Goal: Transaction & Acquisition: Purchase product/service

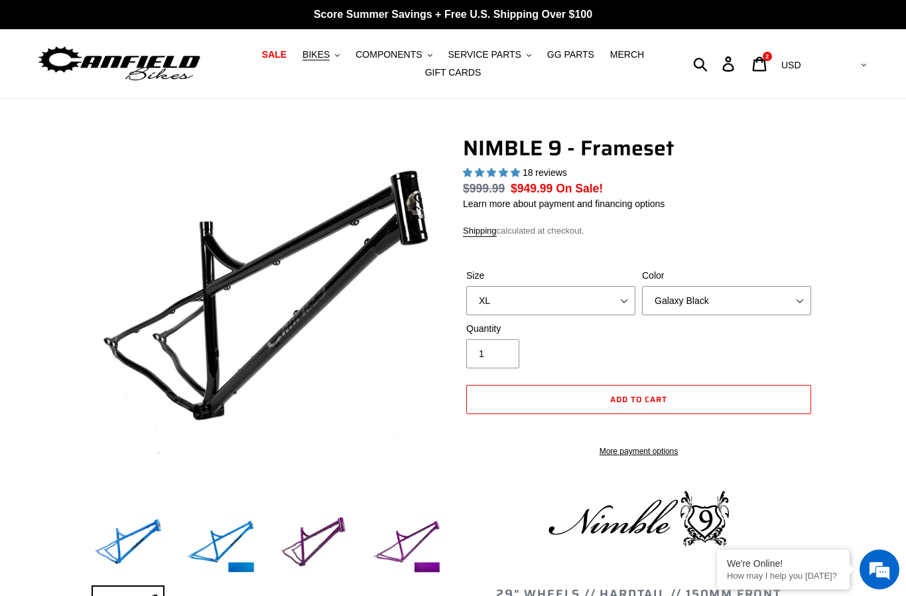
select select "highest-rating"
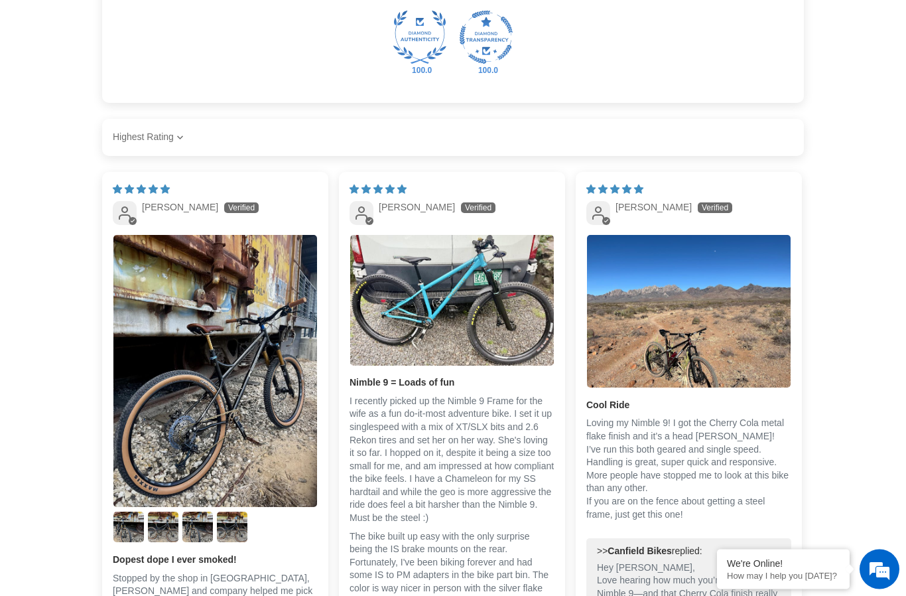
scroll to position [1900, 0]
click at [261, 480] on img "Link to user picture 1" at bounding box center [215, 371] width 204 height 272
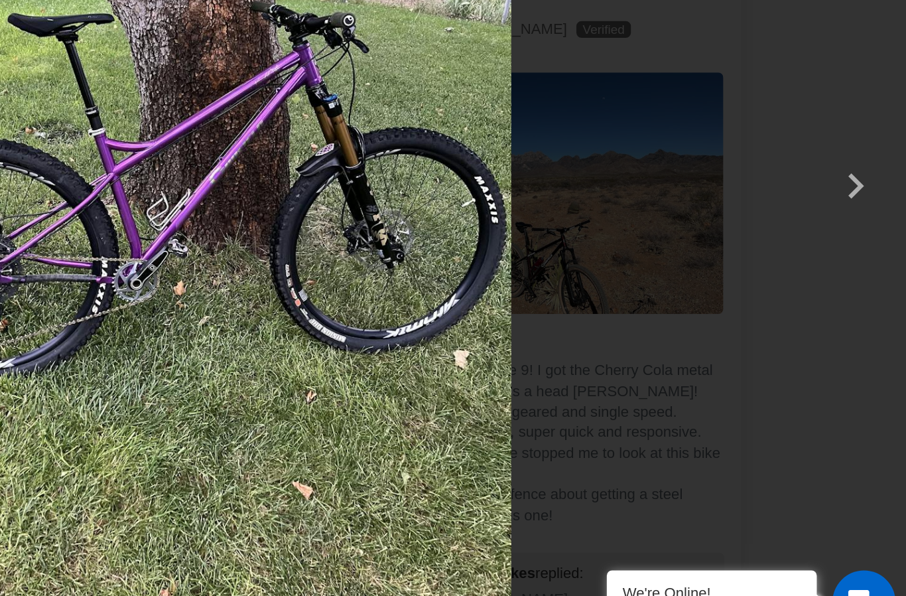
scroll to position [0, 0]
click at [858, 282] on button "button" at bounding box center [874, 298] width 32 height 32
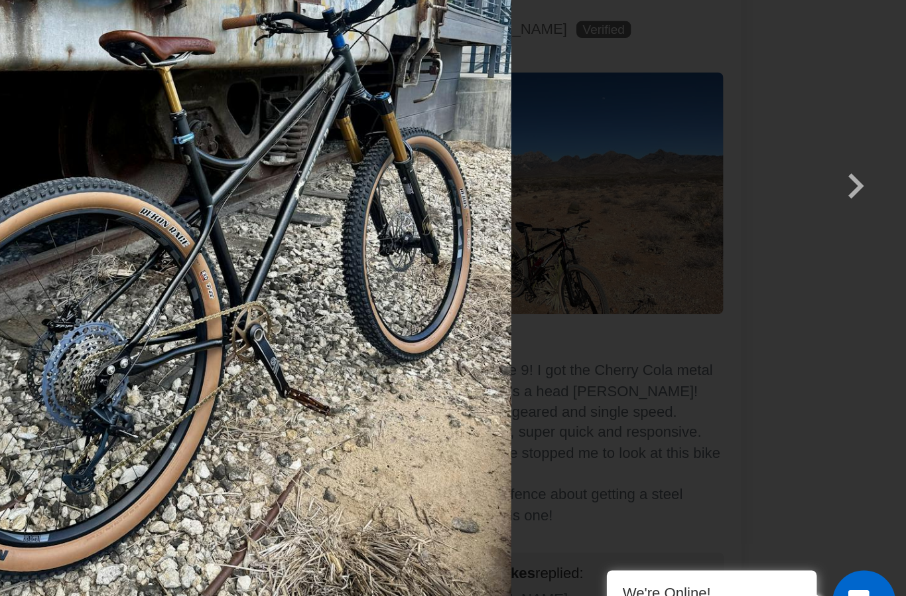
click at [858, 282] on button "button" at bounding box center [874, 298] width 32 height 32
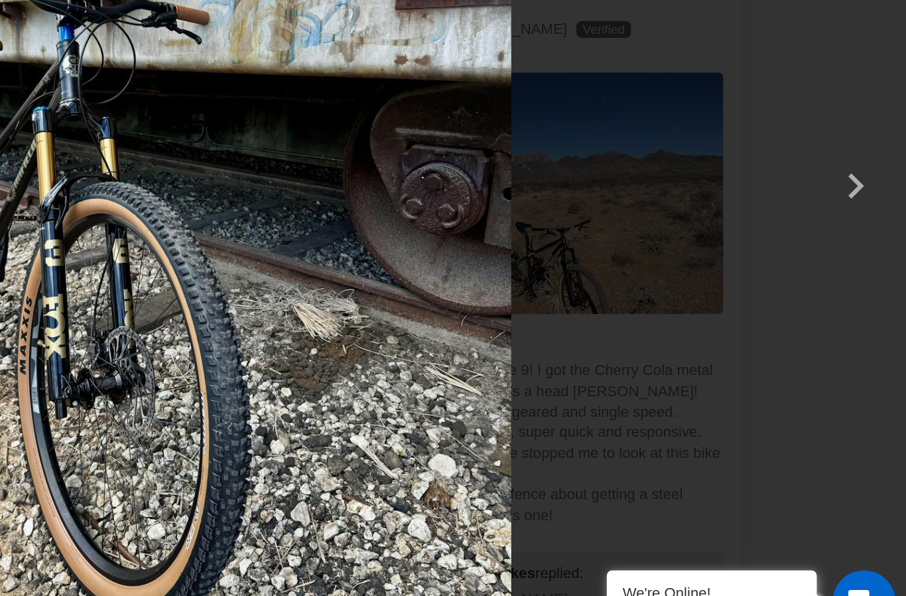
click at [858, 282] on button "button" at bounding box center [874, 298] width 32 height 32
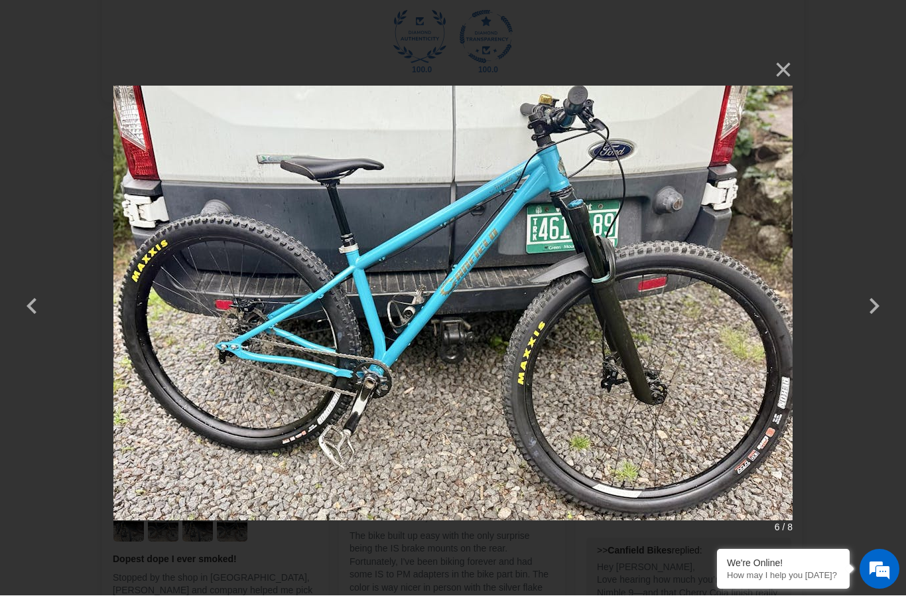
click at [872, 304] on button "button" at bounding box center [874, 298] width 32 height 32
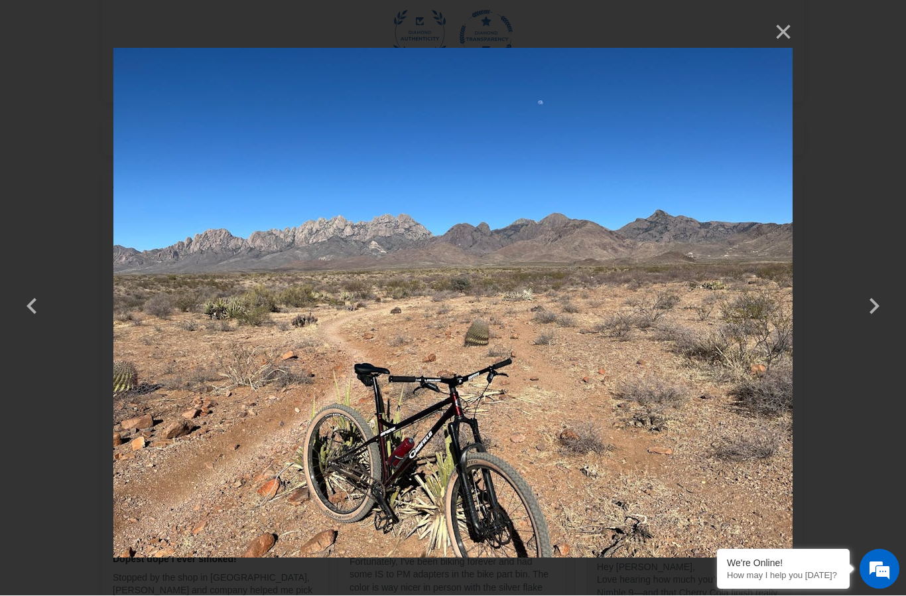
click at [877, 306] on button "button" at bounding box center [874, 298] width 32 height 32
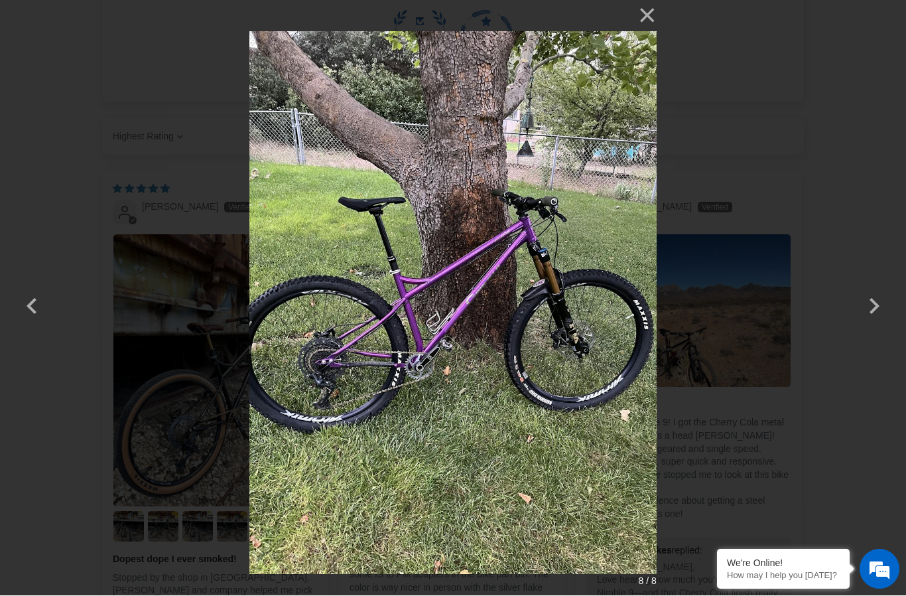
click at [875, 306] on button "button" at bounding box center [874, 298] width 32 height 32
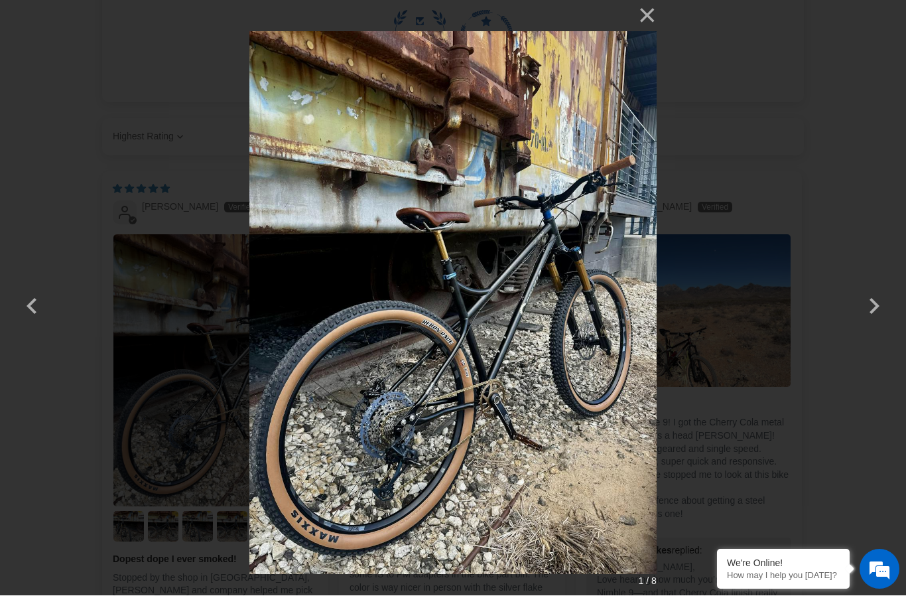
click at [878, 307] on button "button" at bounding box center [874, 298] width 32 height 32
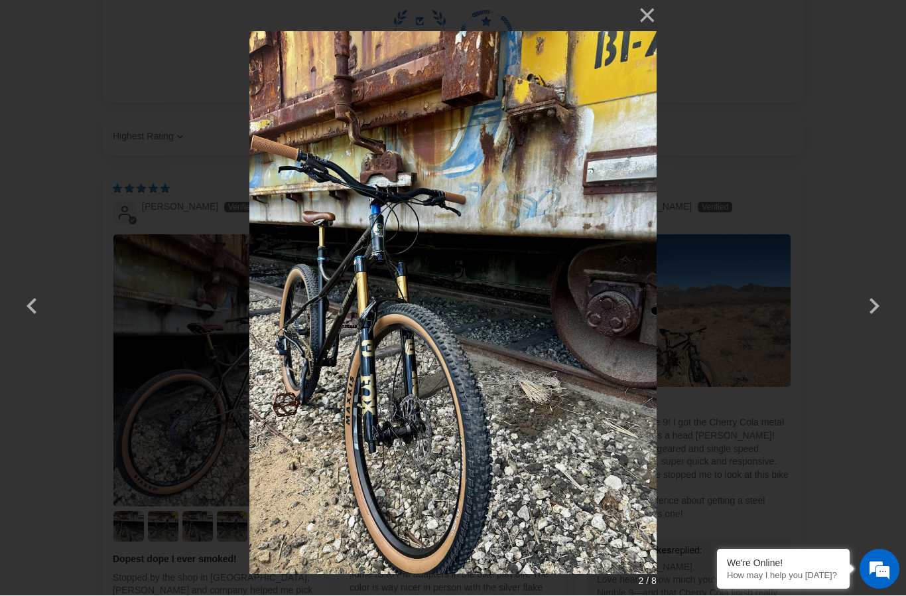
click at [882, 308] on button "button" at bounding box center [874, 298] width 32 height 32
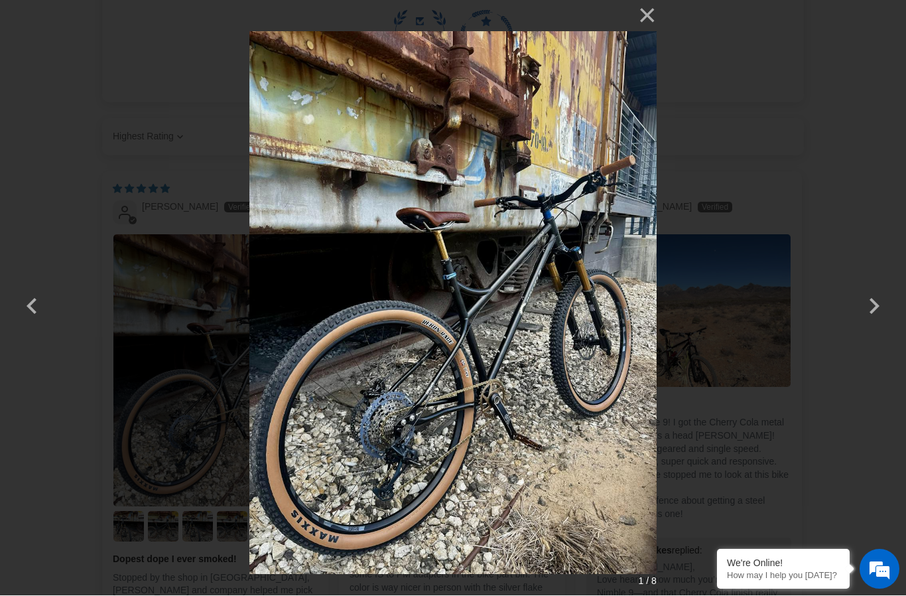
click at [872, 304] on button "button" at bounding box center [874, 298] width 32 height 32
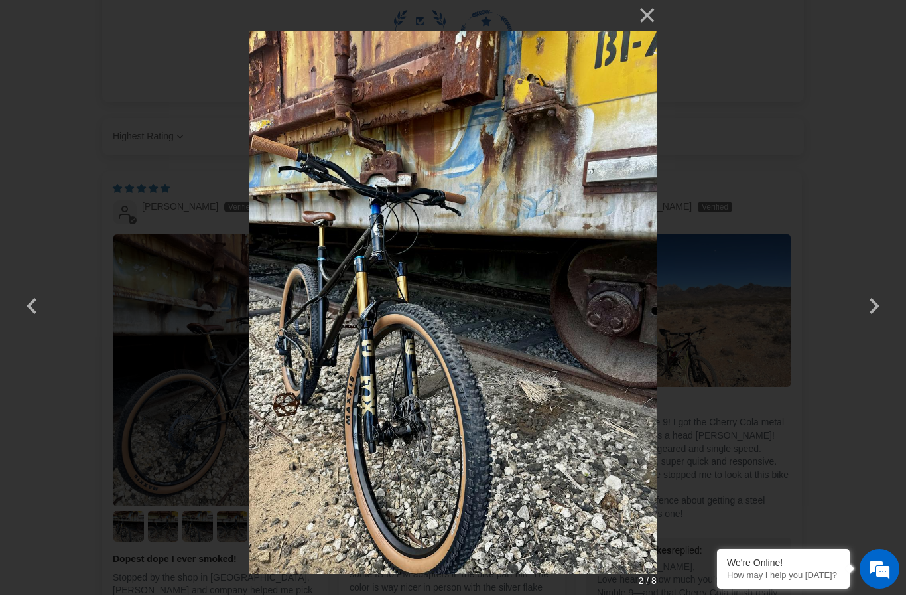
click at [864, 302] on button "button" at bounding box center [874, 298] width 32 height 32
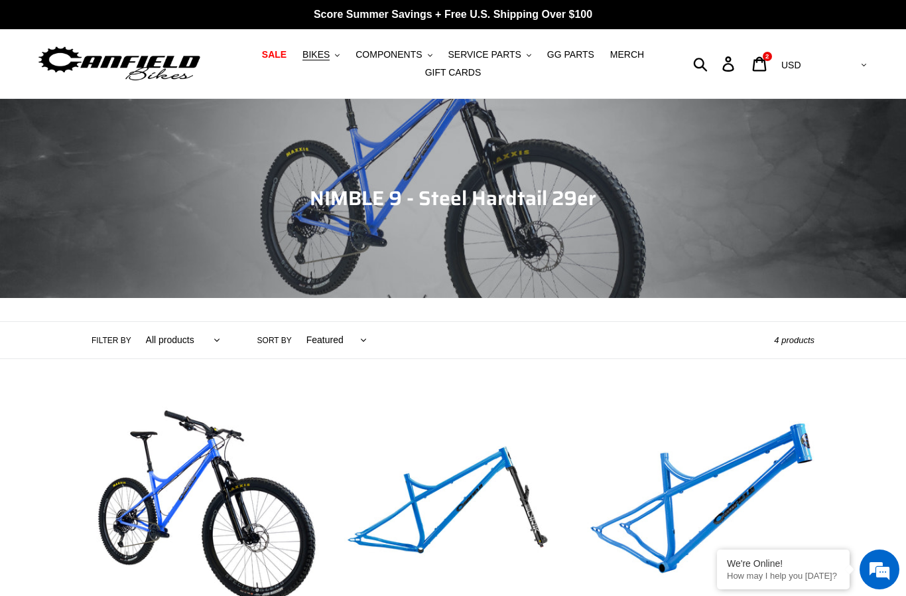
click at [312, 62] on button "BIKES .cls-1{fill:#231f20}" at bounding box center [321, 55] width 50 height 18
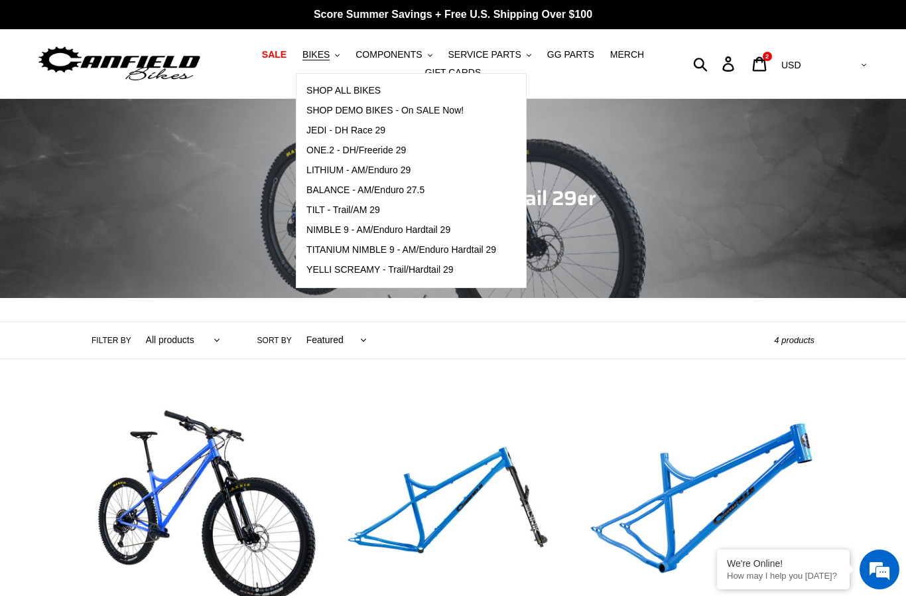
click at [361, 205] on span "TILT - Trail/AM 29" at bounding box center [343, 209] width 74 height 11
click at [387, 189] on span "BALANCE - AM/Enduro 27.5" at bounding box center [365, 189] width 118 height 11
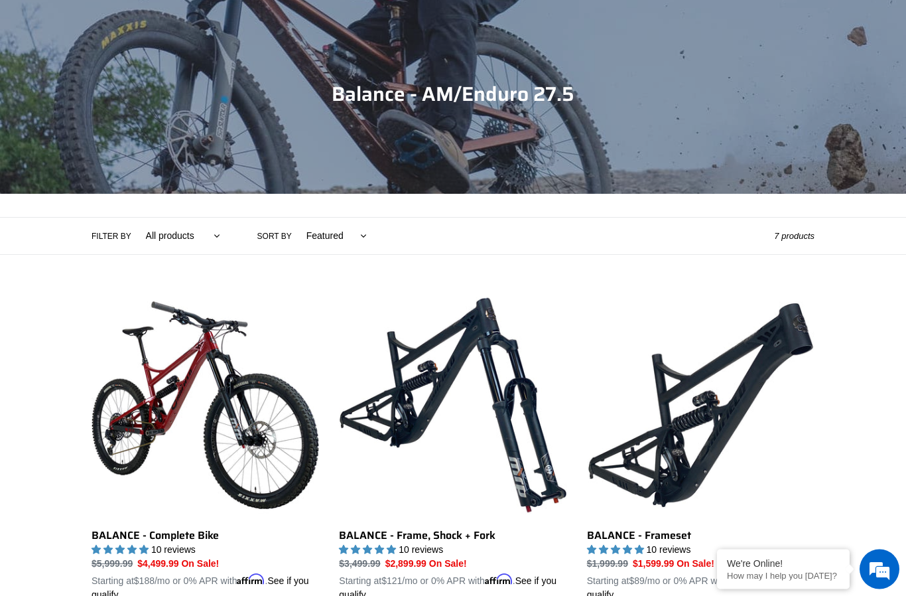
scroll to position [103, 0]
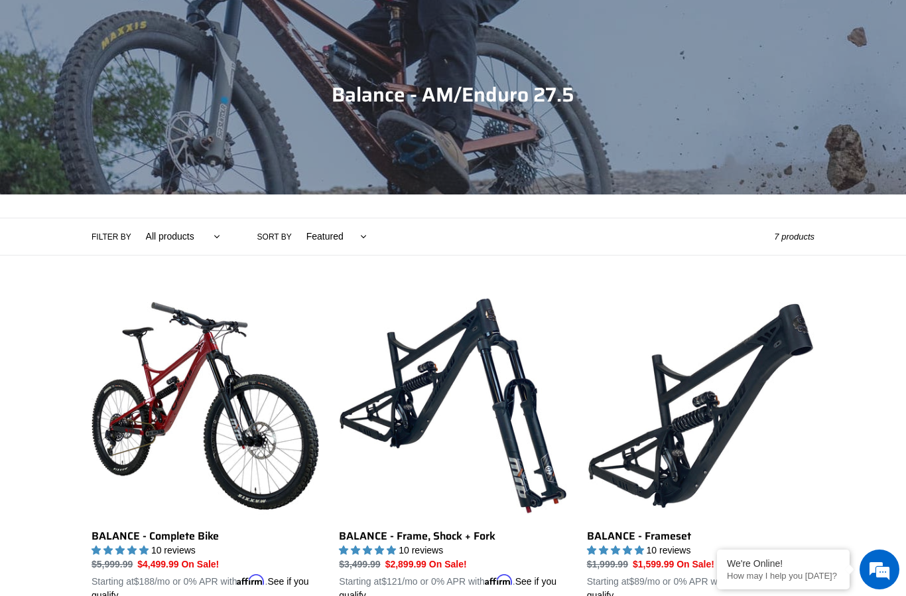
click at [702, 422] on link "BALANCE - Frameset" at bounding box center [701, 447] width 228 height 310
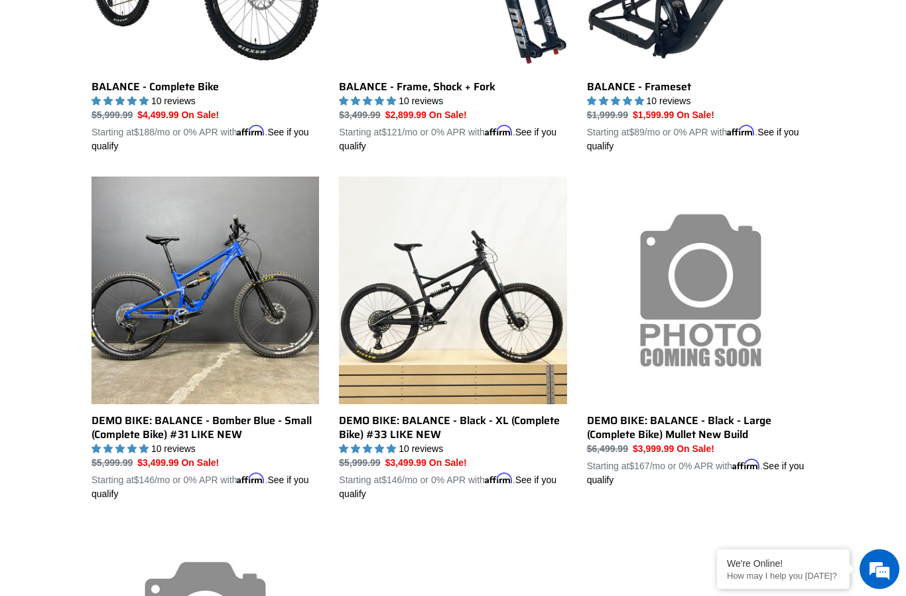
scroll to position [553, 0]
click at [535, 352] on link "DEMO BIKE: BALANCE - Black - XL (Complete Bike) #33 LIKE NEW" at bounding box center [453, 338] width 228 height 324
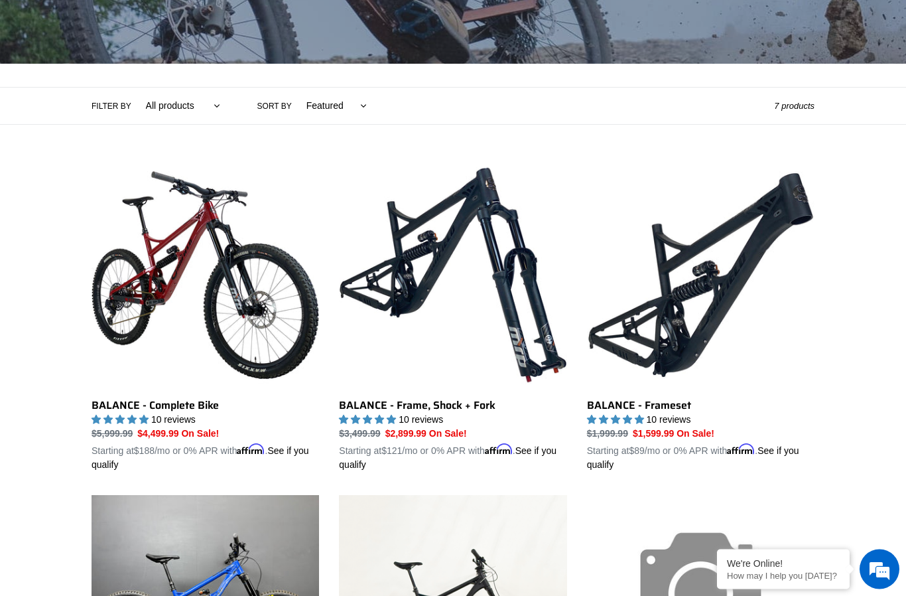
scroll to position [234, 0]
click at [679, 302] on link "BALANCE - Frameset" at bounding box center [701, 316] width 228 height 310
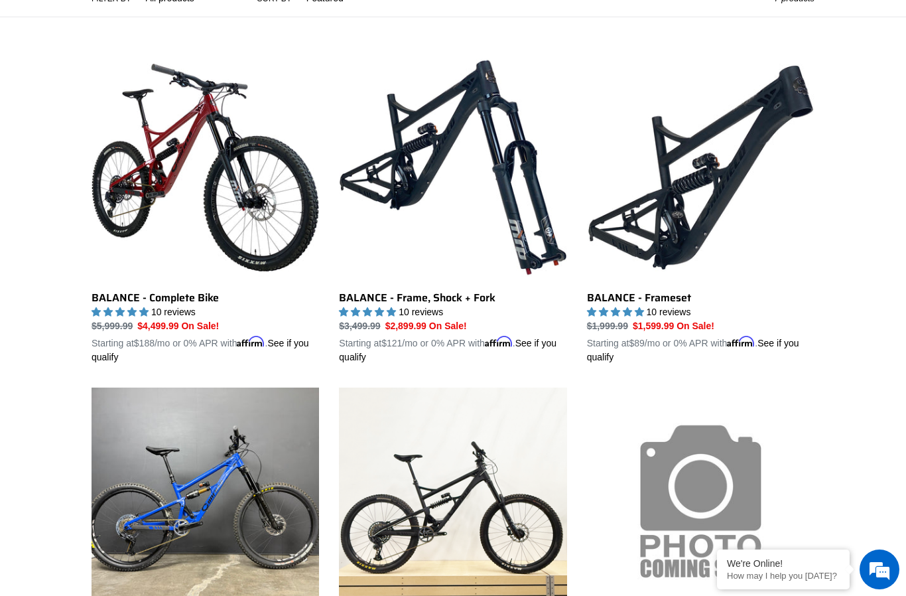
scroll to position [281, 0]
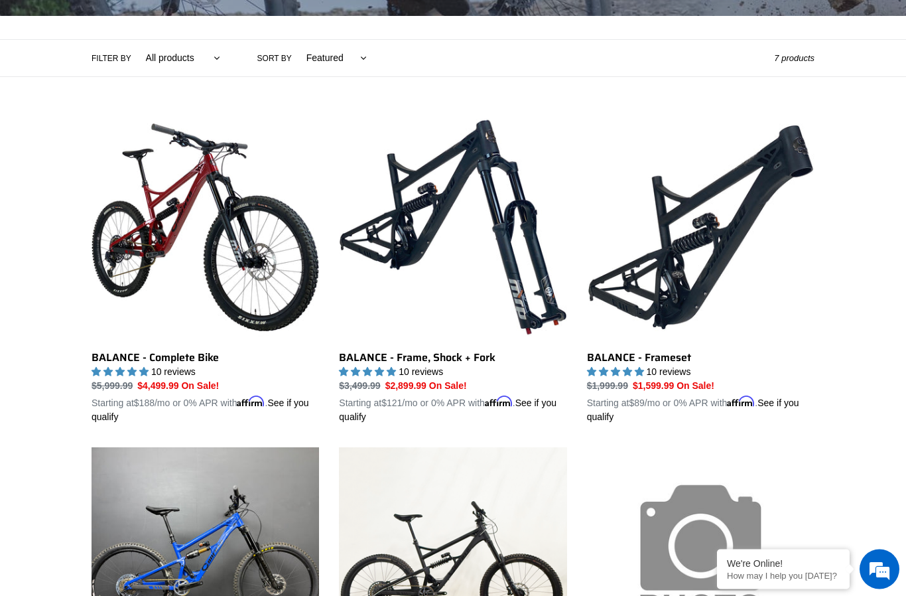
click at [689, 287] on link "BALANCE - Frameset" at bounding box center [701, 269] width 228 height 310
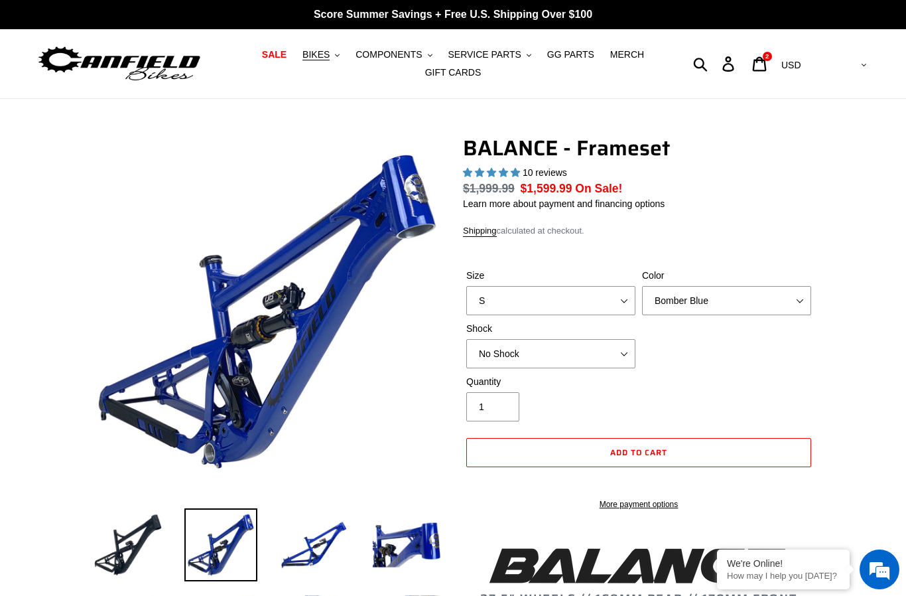
select select "highest-rating"
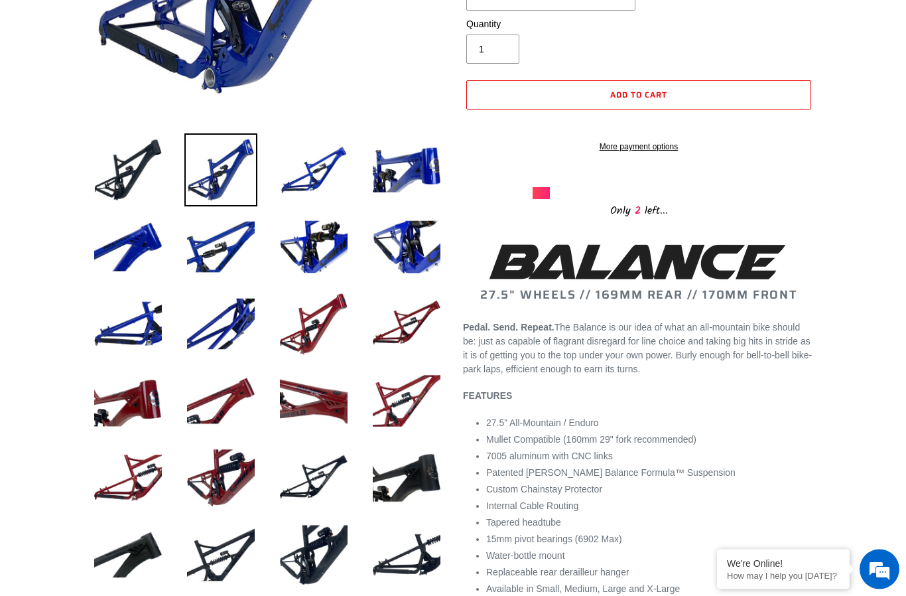
scroll to position [375, 0]
click at [231, 561] on img at bounding box center [220, 554] width 73 height 73
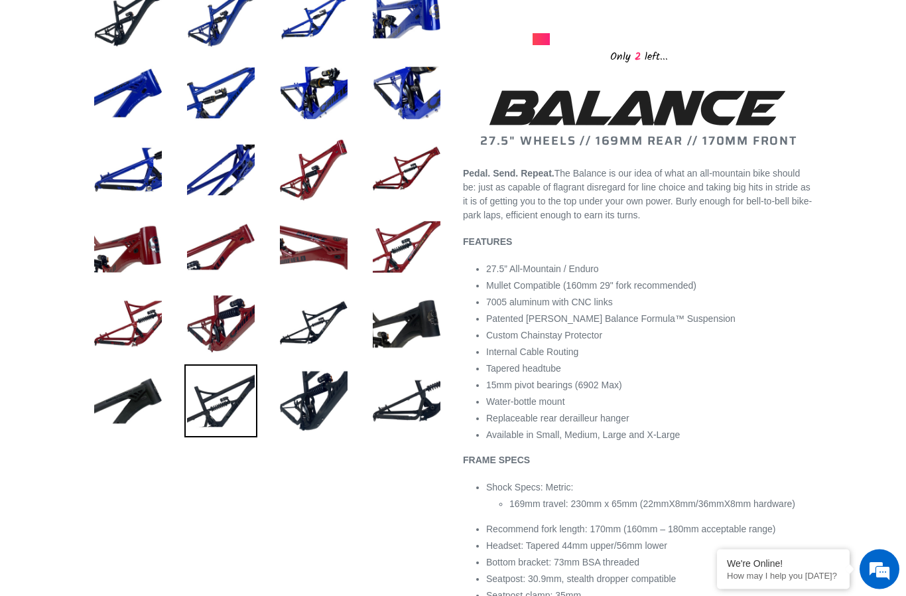
scroll to position [529, 0]
click at [402, 423] on img at bounding box center [406, 400] width 73 height 73
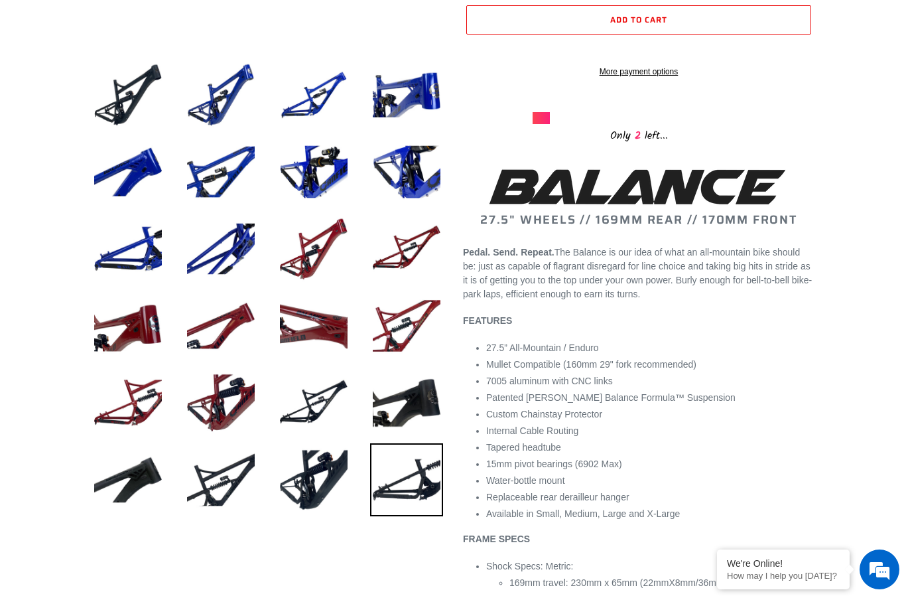
scroll to position [449, 0]
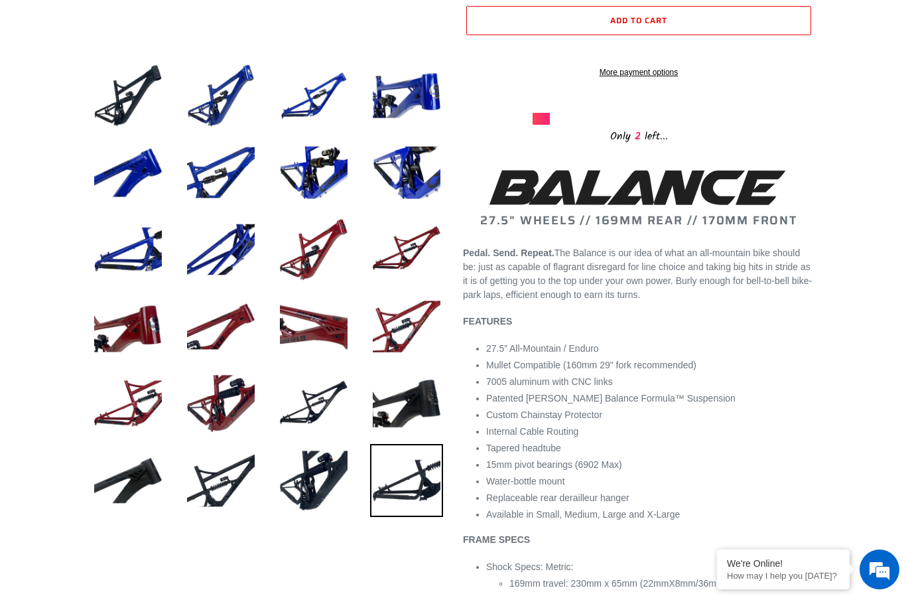
click at [404, 493] on img at bounding box center [406, 480] width 73 height 73
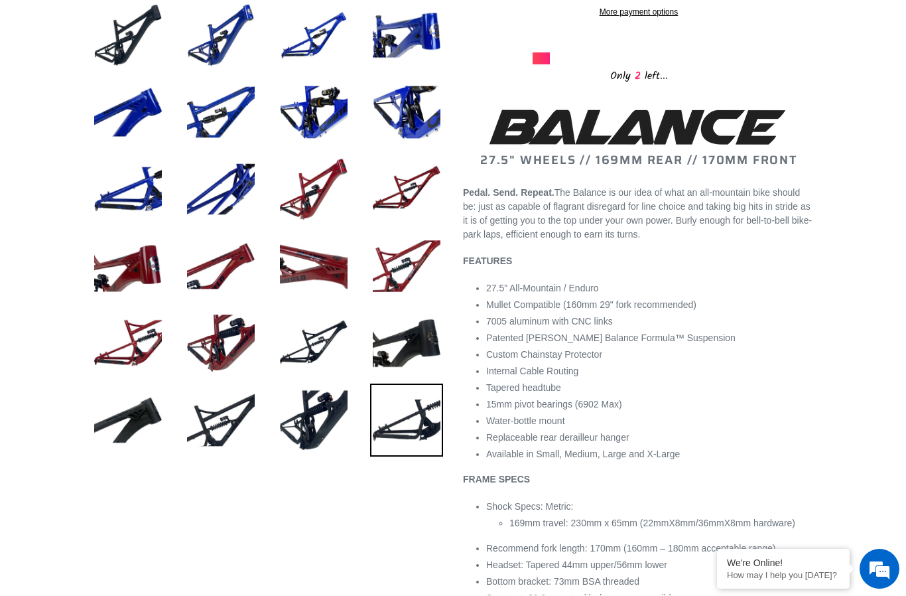
click at [403, 431] on img at bounding box center [406, 420] width 73 height 73
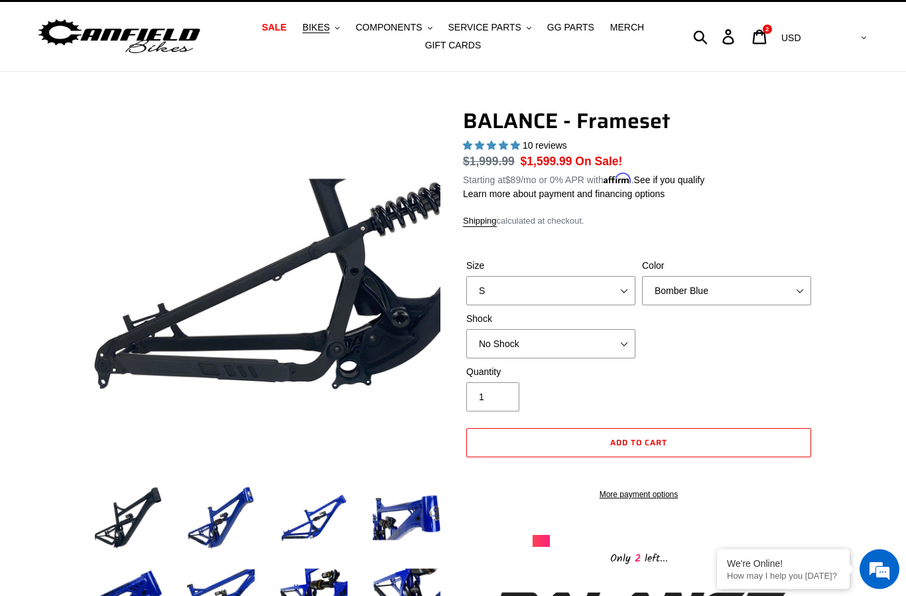
scroll to position [29, 0]
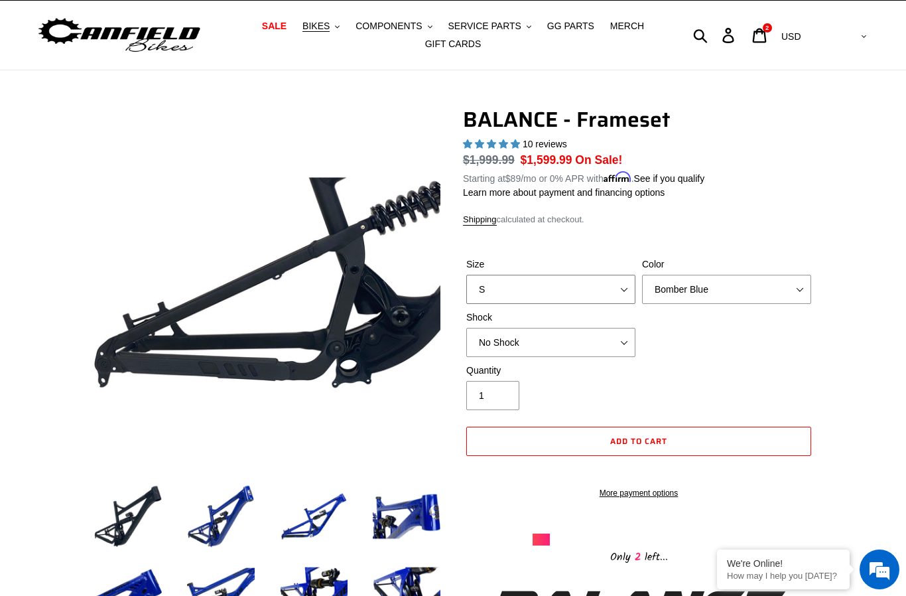
click at [627, 287] on select "S M L XL" at bounding box center [550, 289] width 169 height 29
select select "L"
click at [756, 283] on select "Bomber Blue Goat's Blood Stealth Black" at bounding box center [726, 289] width 169 height 29
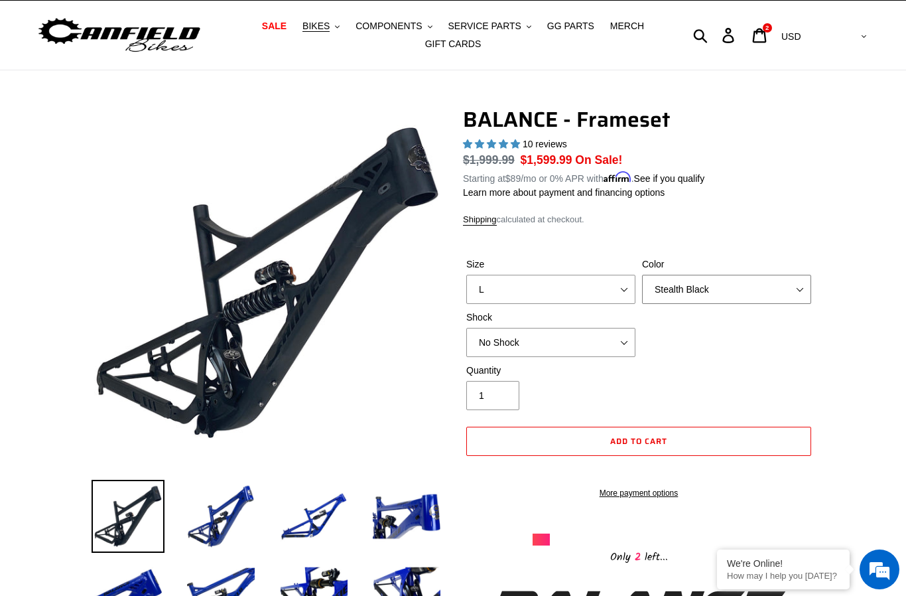
click at [735, 277] on select "Bomber Blue Goat's Blood Stealth Black" at bounding box center [726, 289] width 169 height 29
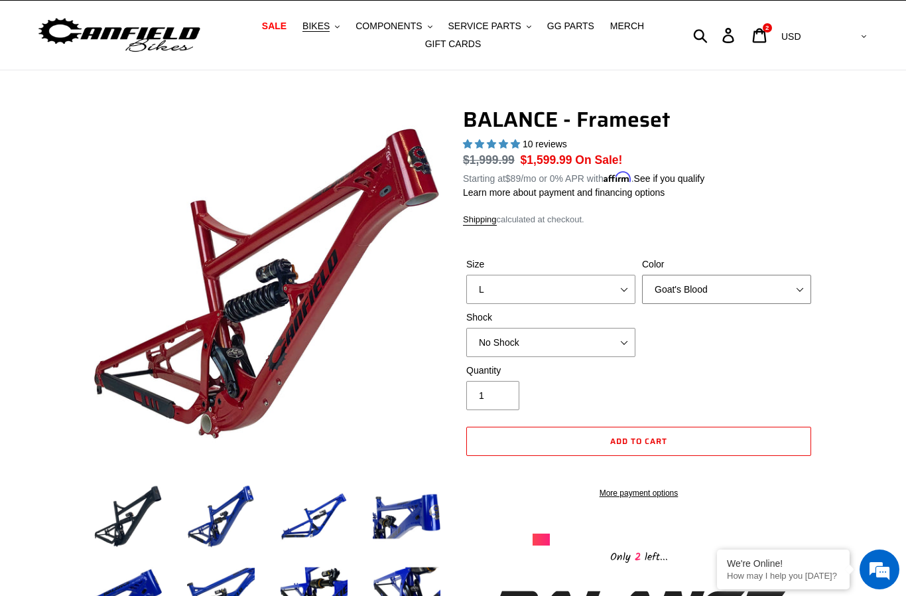
click at [754, 284] on select "Bomber Blue Goat's Blood Stealth Black" at bounding box center [726, 289] width 169 height 29
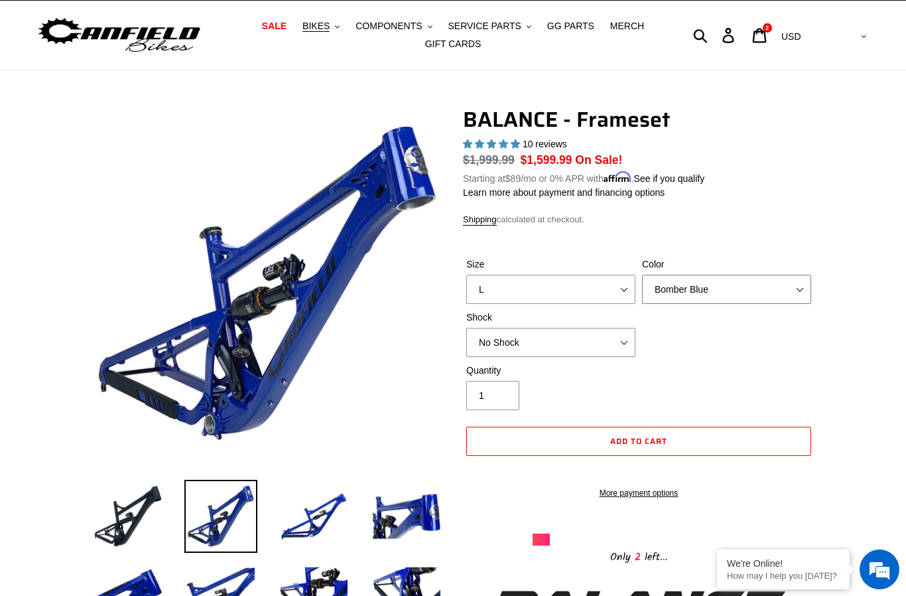
click at [732, 291] on select "Bomber Blue Goat's Blood Stealth Black" at bounding box center [726, 289] width 169 height 29
select select "Stealth Black"
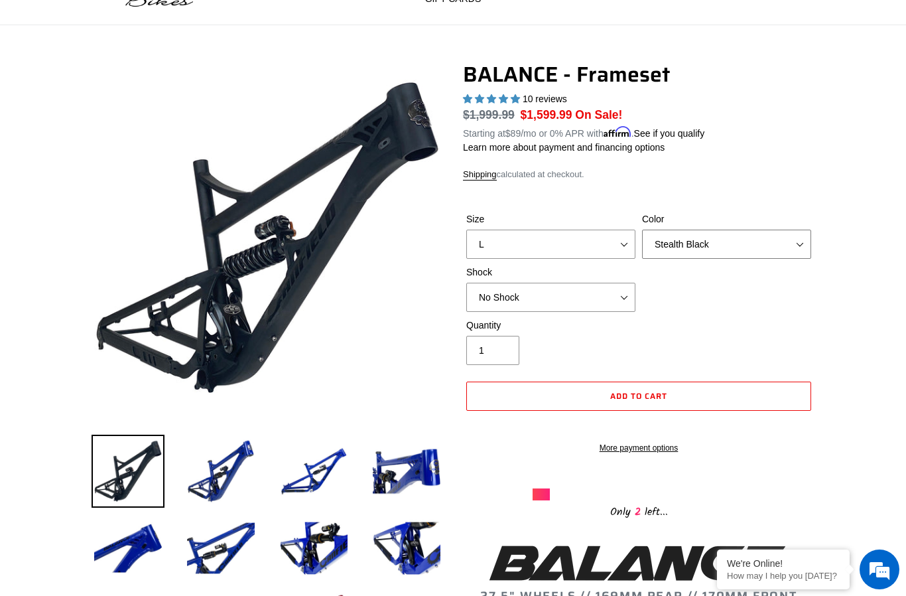
scroll to position [72, 0]
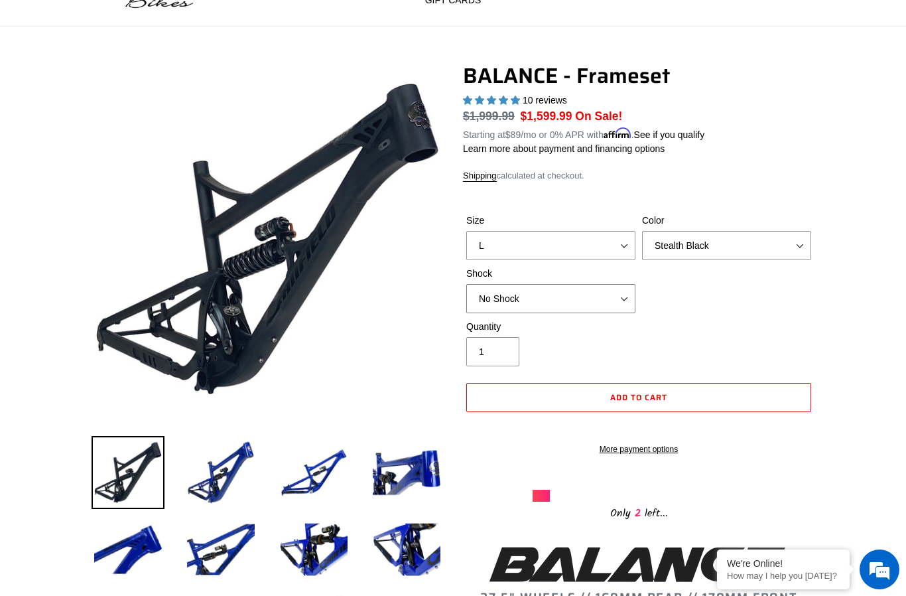
click at [603, 294] on select "No Shock Cane Creek Kitsuma Air Öhlins TTX2 Air EXT Storia V3-S" at bounding box center [550, 298] width 169 height 29
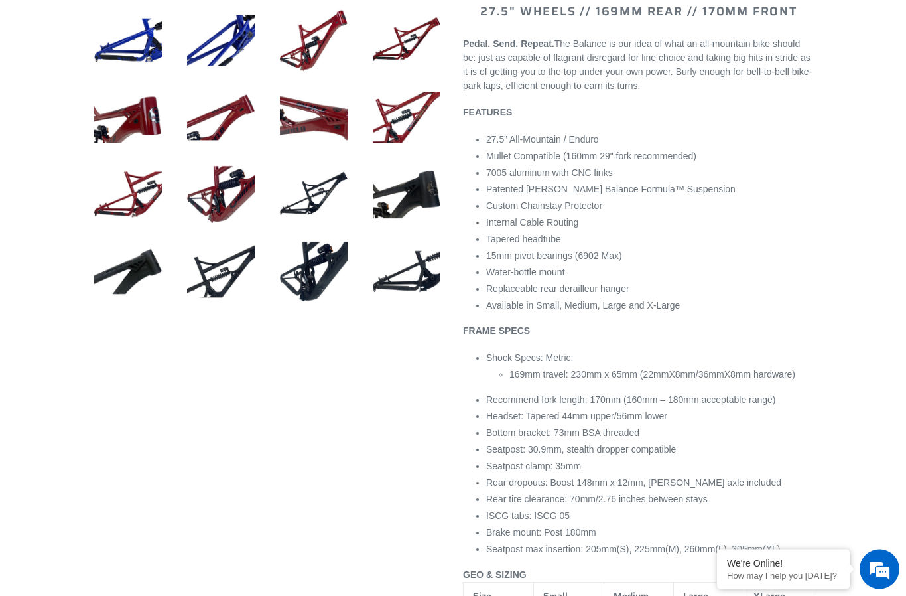
scroll to position [658, 0]
click at [319, 201] on img at bounding box center [313, 194] width 73 height 73
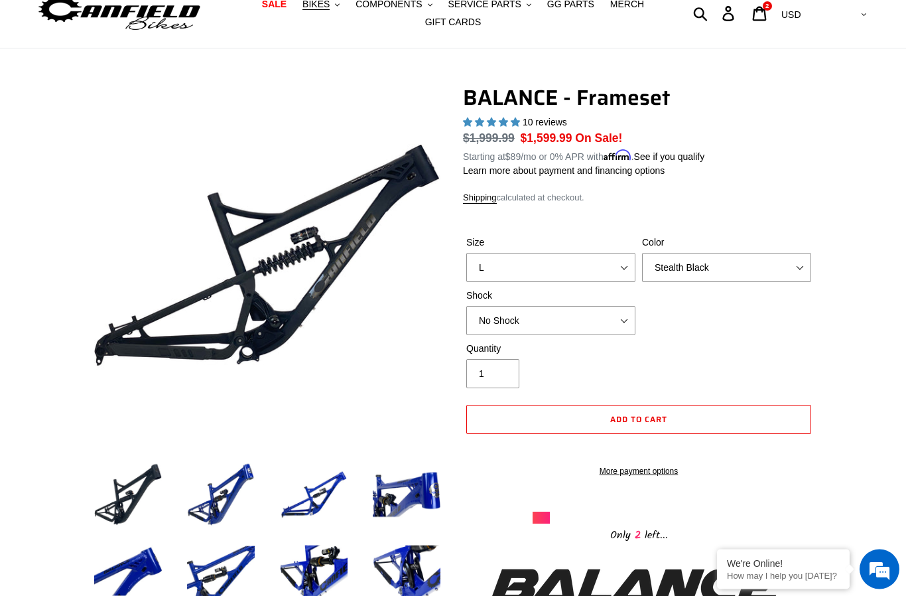
scroll to position [41, 0]
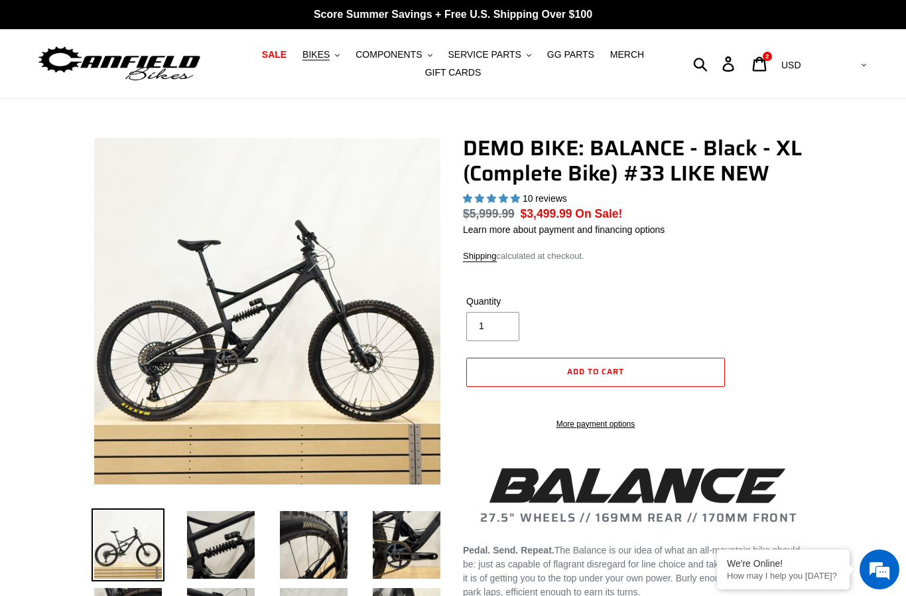
select select "highest-rating"
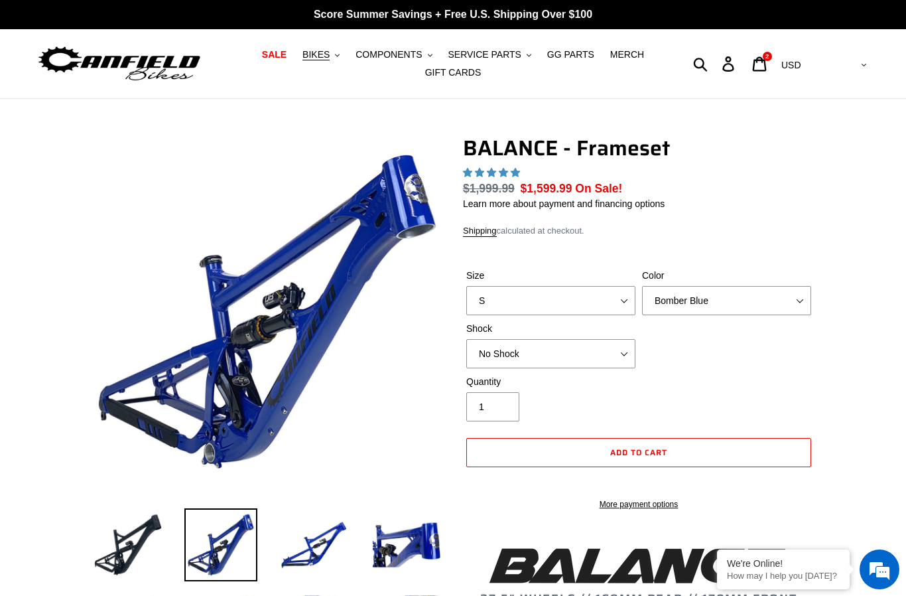
select select "highest-rating"
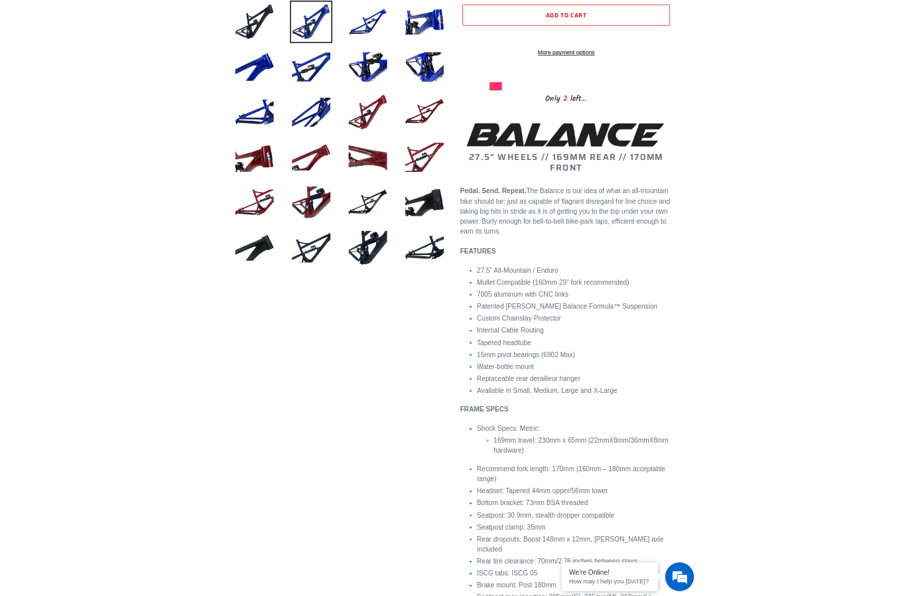
scroll to position [503, 0]
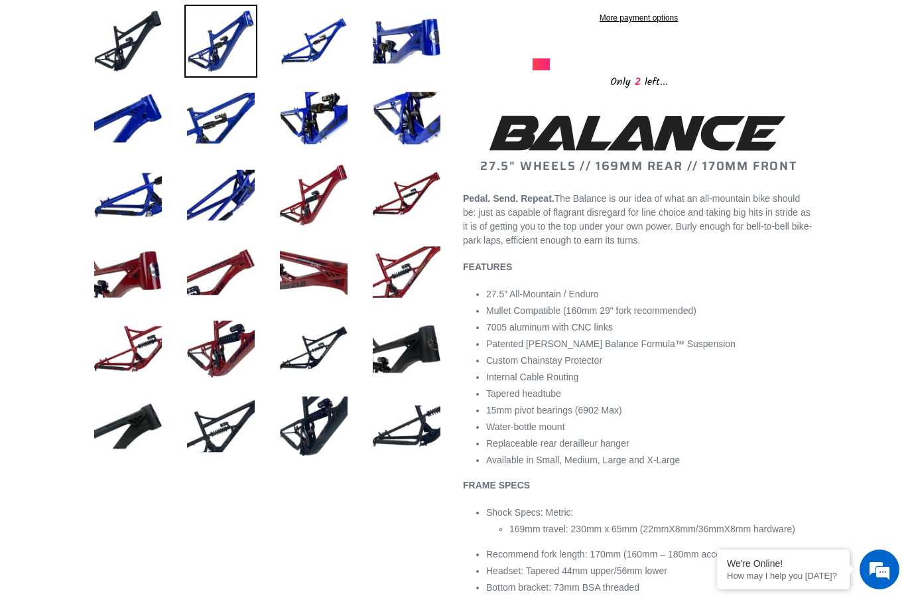
click at [331, 350] on img at bounding box center [313, 348] width 73 height 73
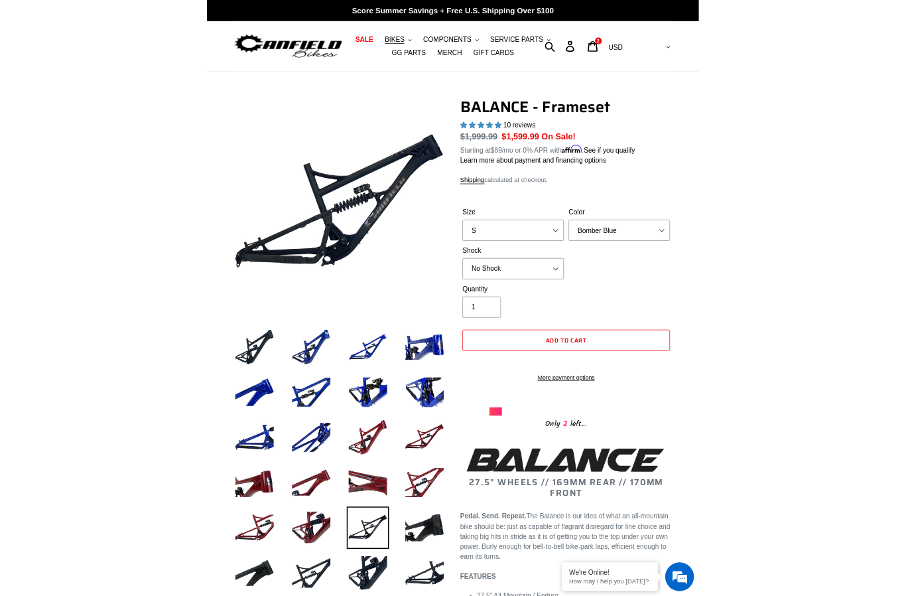
scroll to position [0, 0]
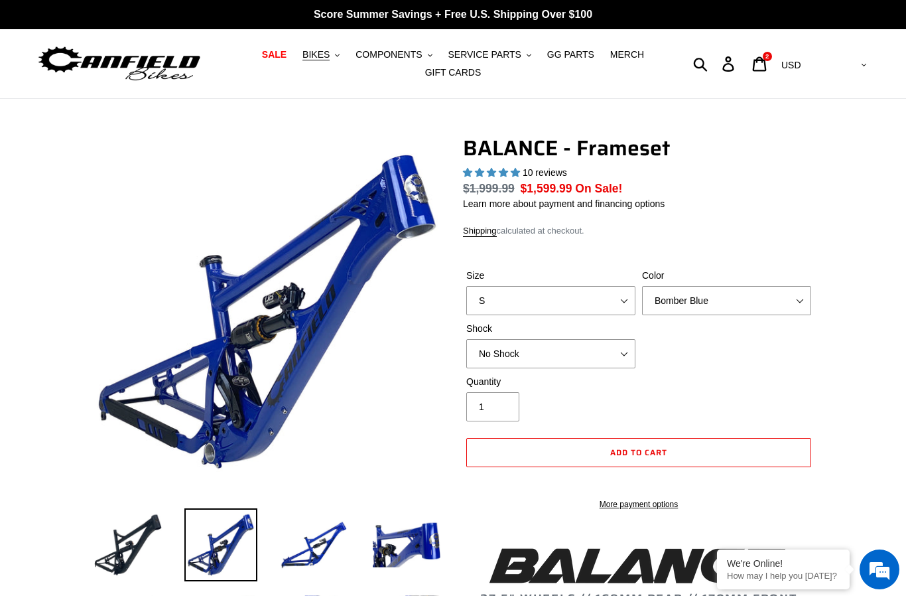
select select "highest-rating"
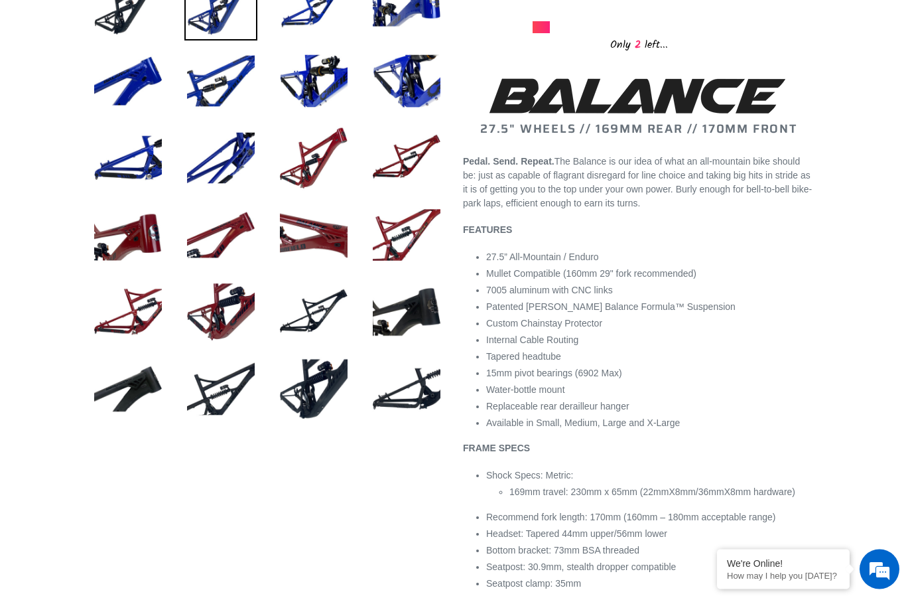
scroll to position [541, 0]
click at [793, 344] on li "Internal Cable Routing" at bounding box center [650, 340] width 328 height 14
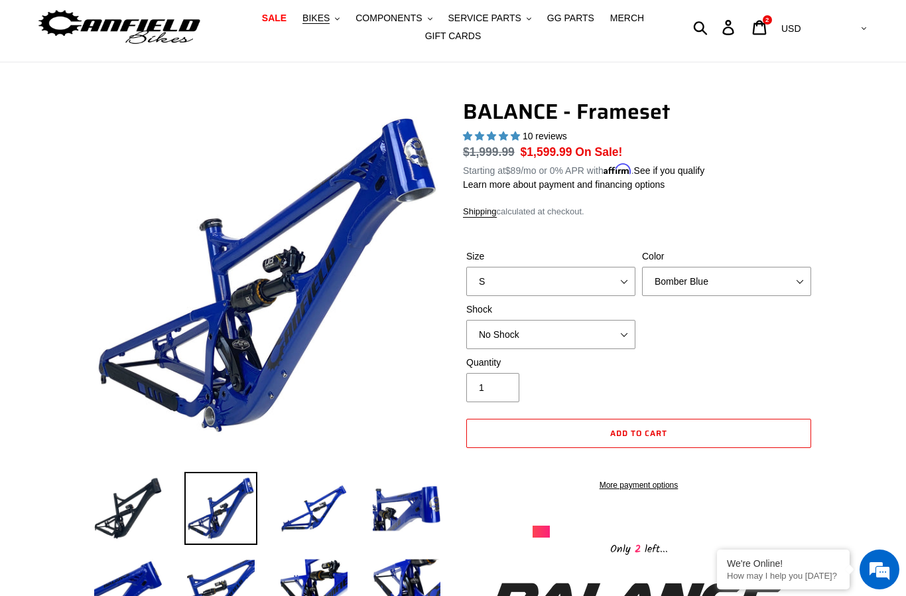
scroll to position [34, 0]
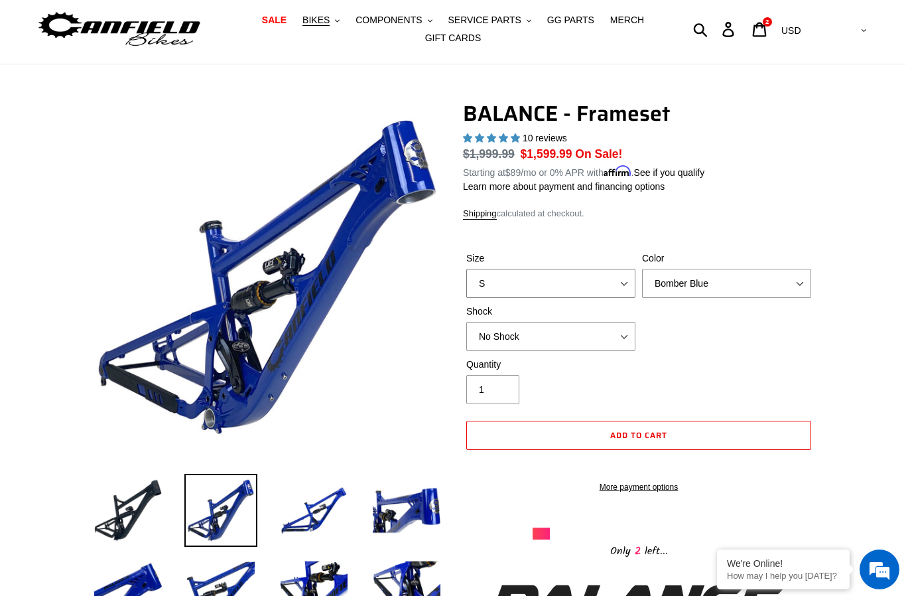
click at [616, 287] on select "S M L XL" at bounding box center [550, 283] width 169 height 29
select select "L"
click at [728, 277] on select "Bomber Blue Goat's Blood Stealth Black" at bounding box center [726, 283] width 169 height 29
select select "Stealth Black"
